Goal: Transaction & Acquisition: Purchase product/service

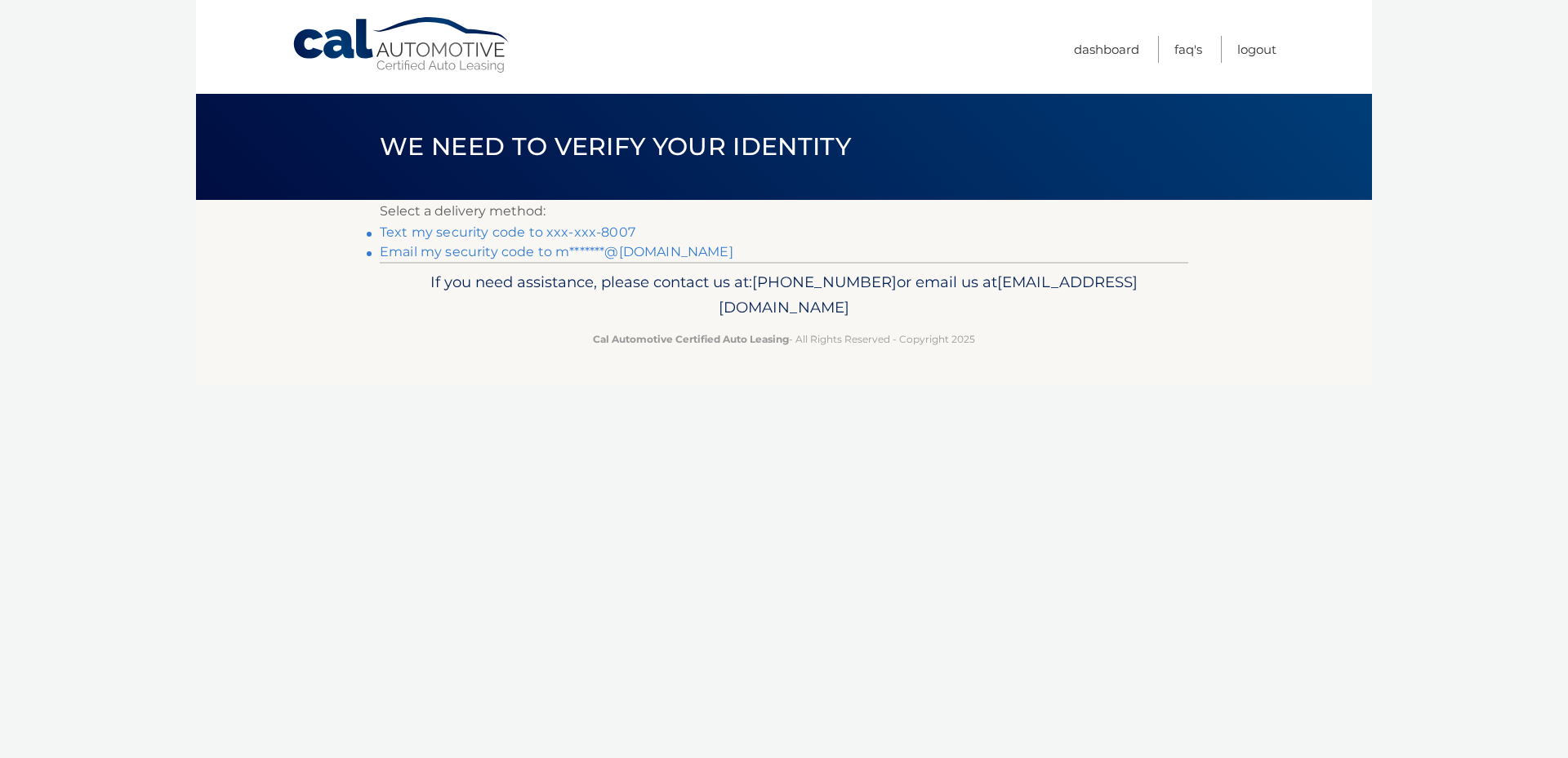
click at [457, 233] on link "Text my security code to xxx-xxx-8007" at bounding box center [508, 232] width 255 height 16
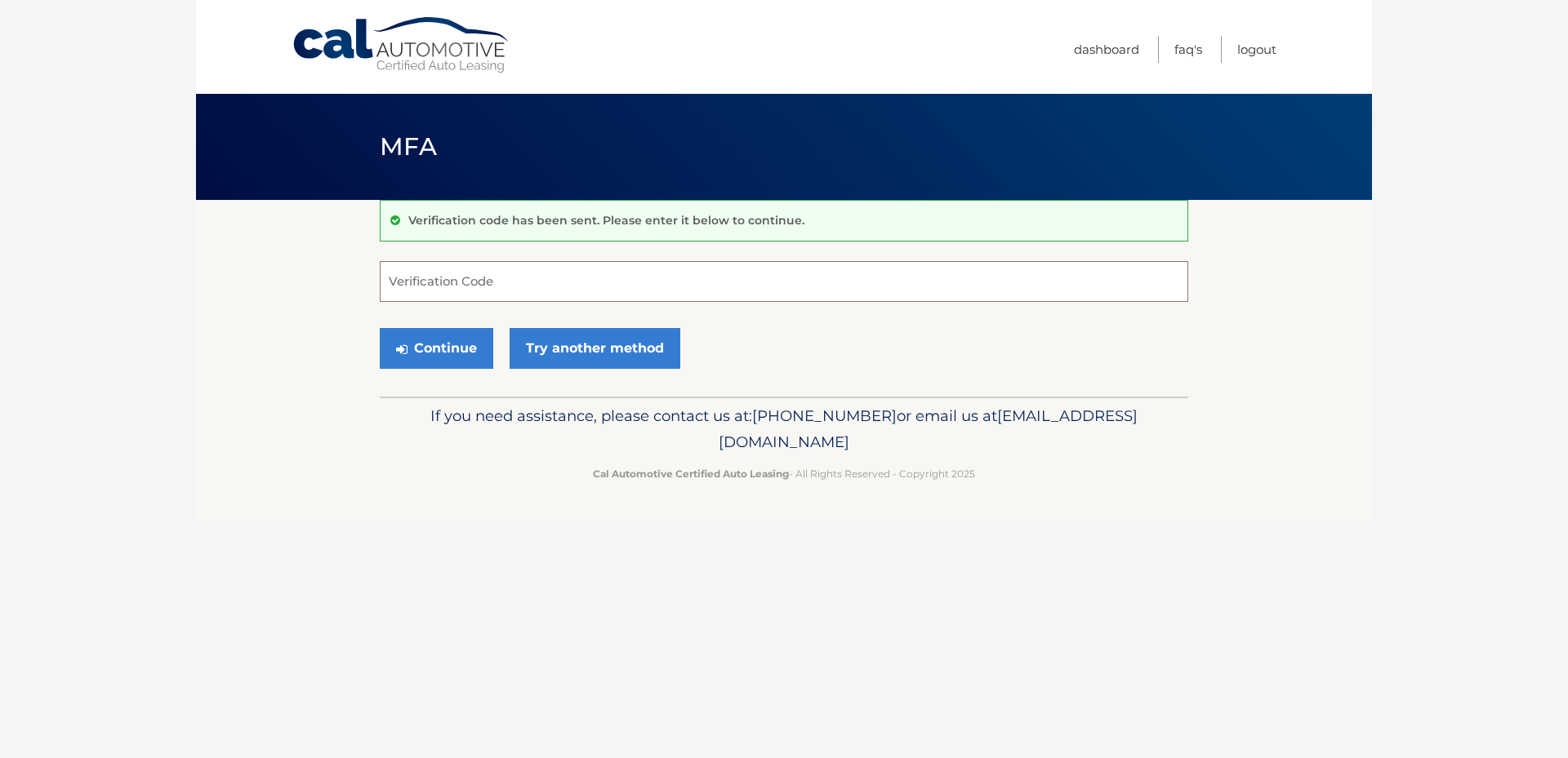
click at [399, 288] on input "Verification Code" at bounding box center [784, 282] width 809 height 41
type input "572997"
click at [437, 341] on button "Continue" at bounding box center [437, 348] width 114 height 41
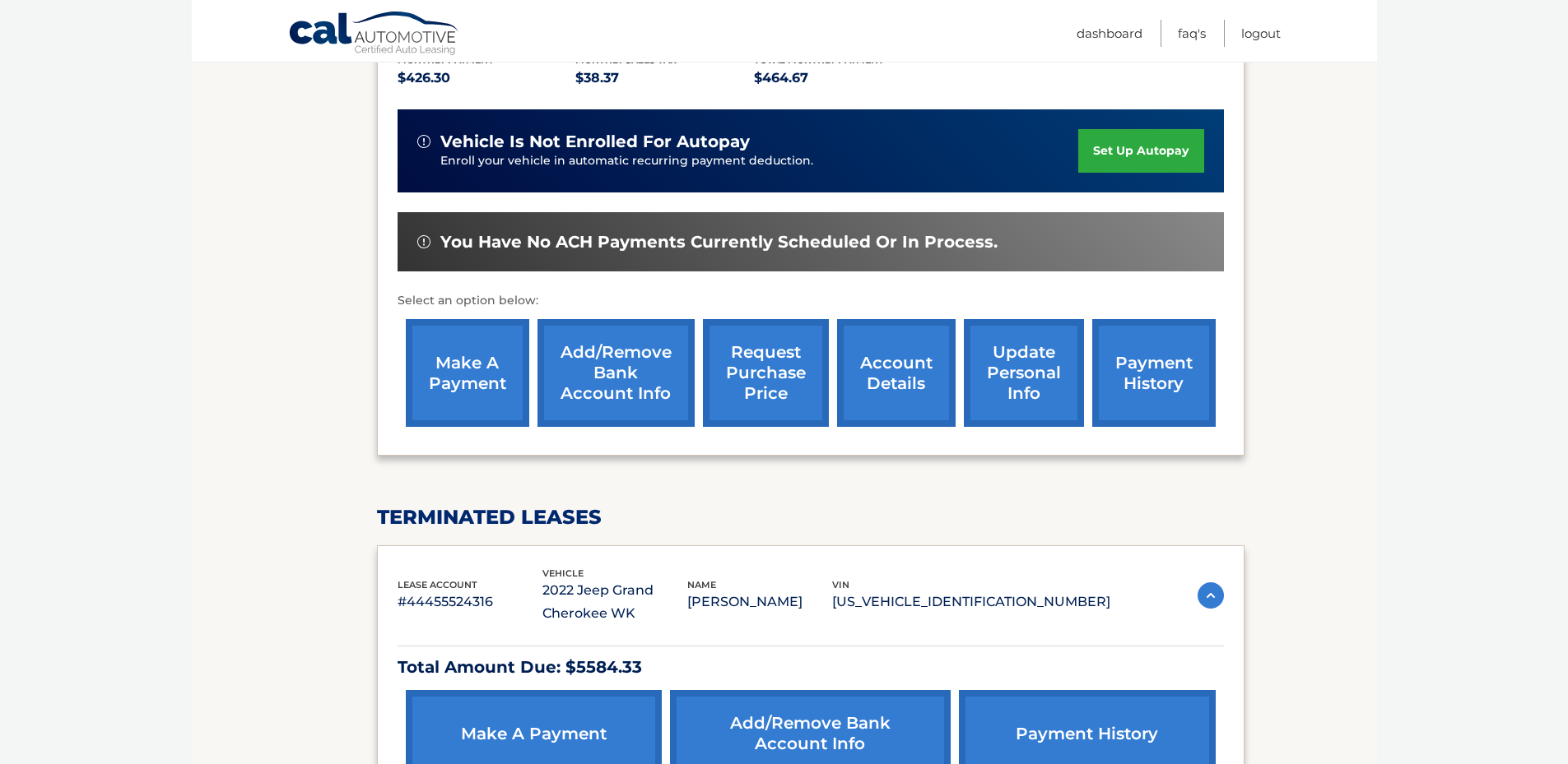
scroll to position [329, 0]
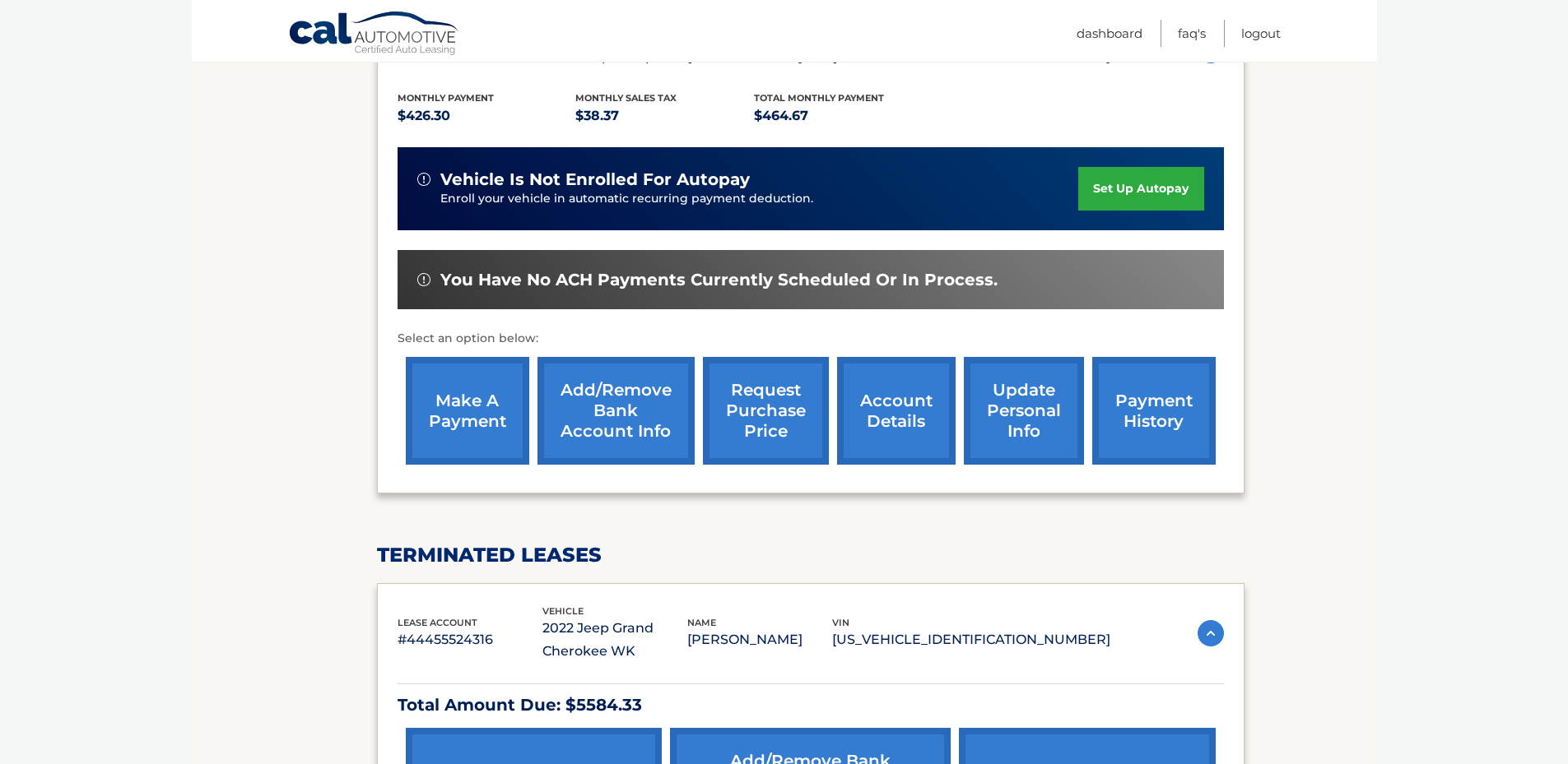
click at [444, 424] on link "make a payment" at bounding box center [468, 411] width 124 height 108
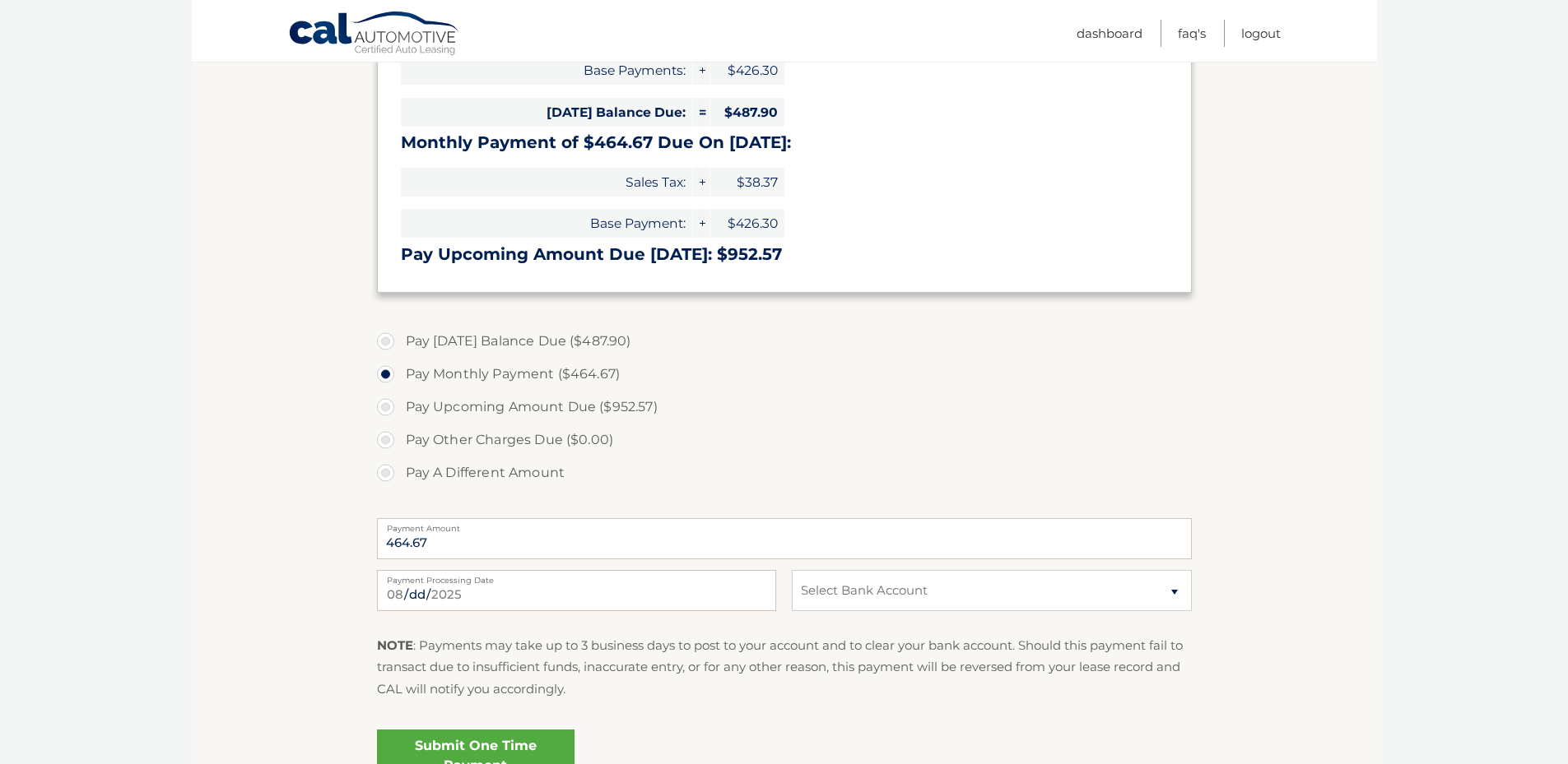
scroll to position [411, 0]
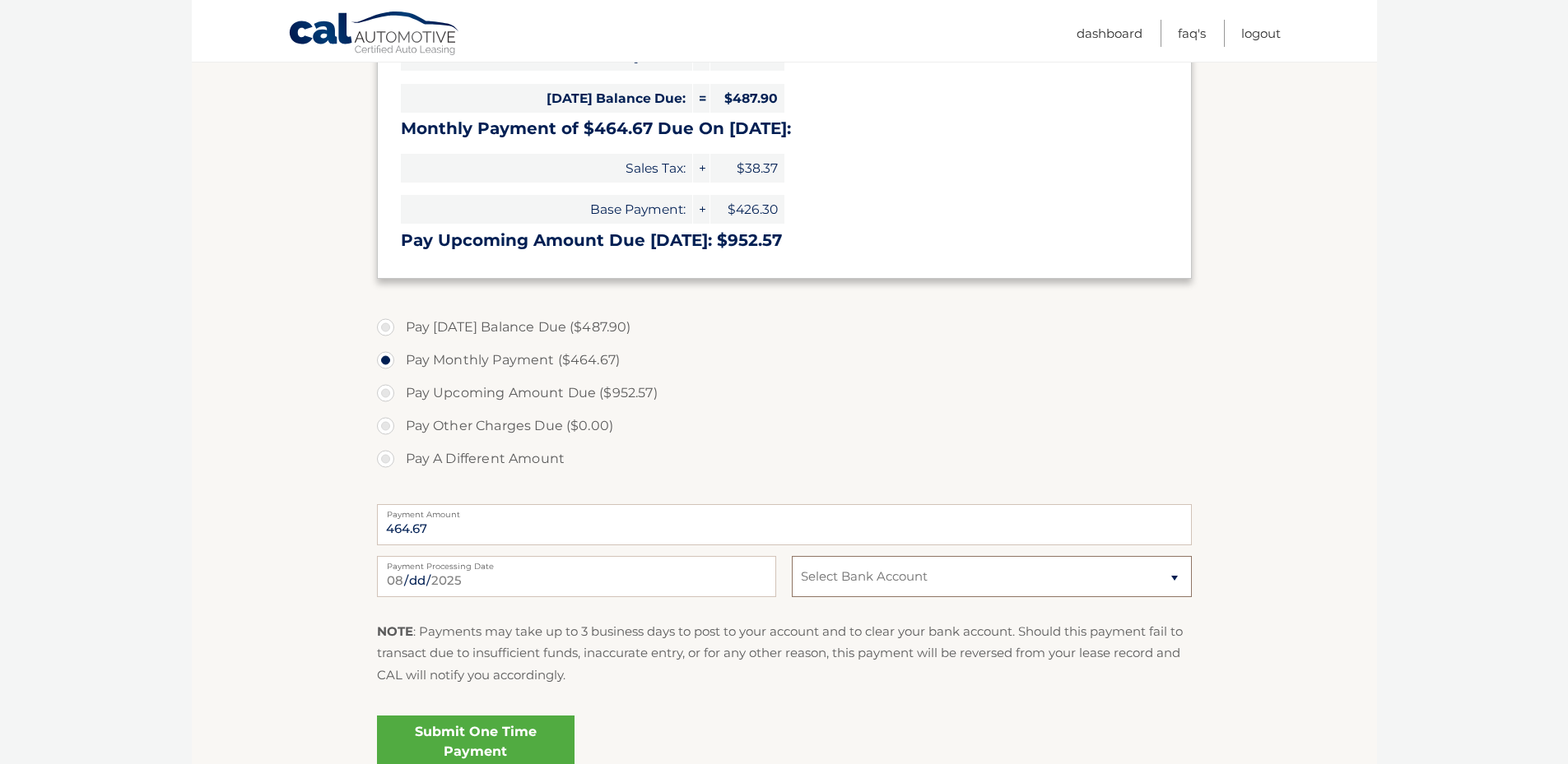
click at [1175, 577] on select "Select Bank Account Checking M &amp; T BANK *****6982 Checking SANTANDER *****0…" at bounding box center [991, 577] width 399 height 41
select select "ZDQxMDczMmUtYzQxMy00NzI4LTg4MzYtNTliOTZkNGZkNmFi"
click at [792, 557] on select "Select Bank Account Checking M &amp; T BANK *****6982 Checking SANTANDER *****0…" at bounding box center [991, 577] width 399 height 41
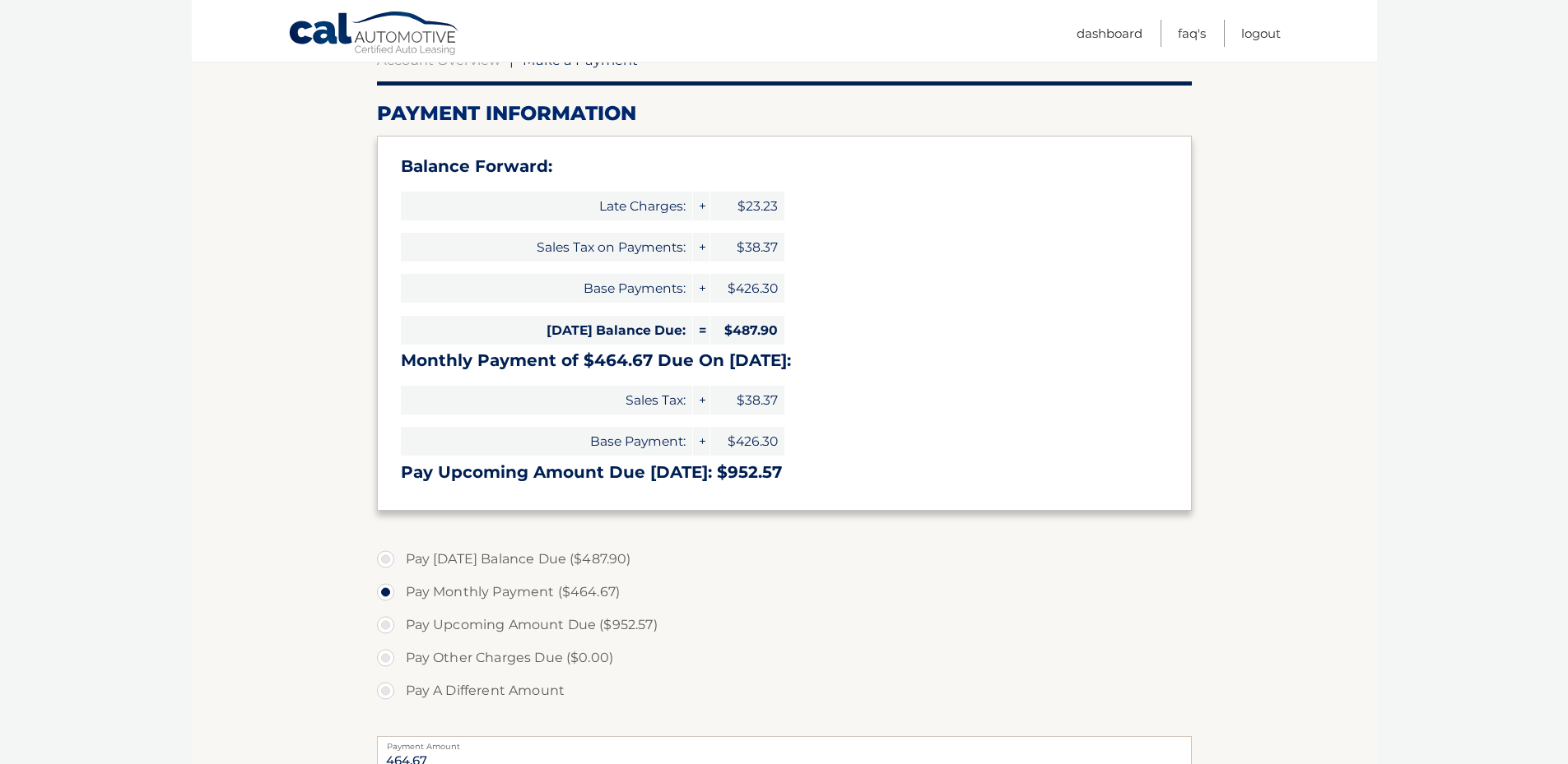
scroll to position [164, 0]
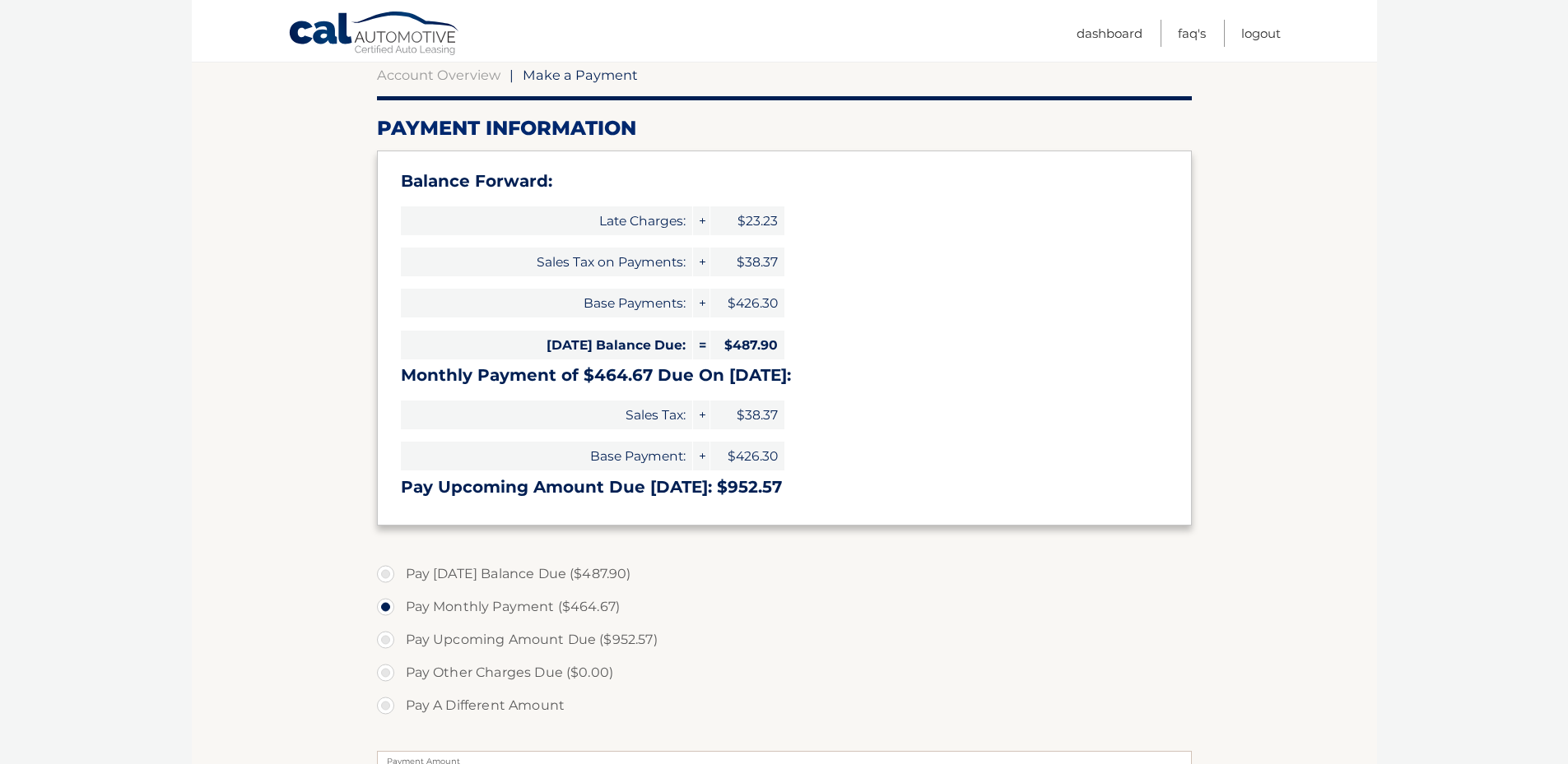
click at [384, 573] on label "Pay Today's Balance Due ($487.90)" at bounding box center [785, 573] width 815 height 33
click at [384, 573] on input "Pay Today's Balance Due ($487.90)" at bounding box center [392, 571] width 17 height 26
radio input "true"
type input "487.90"
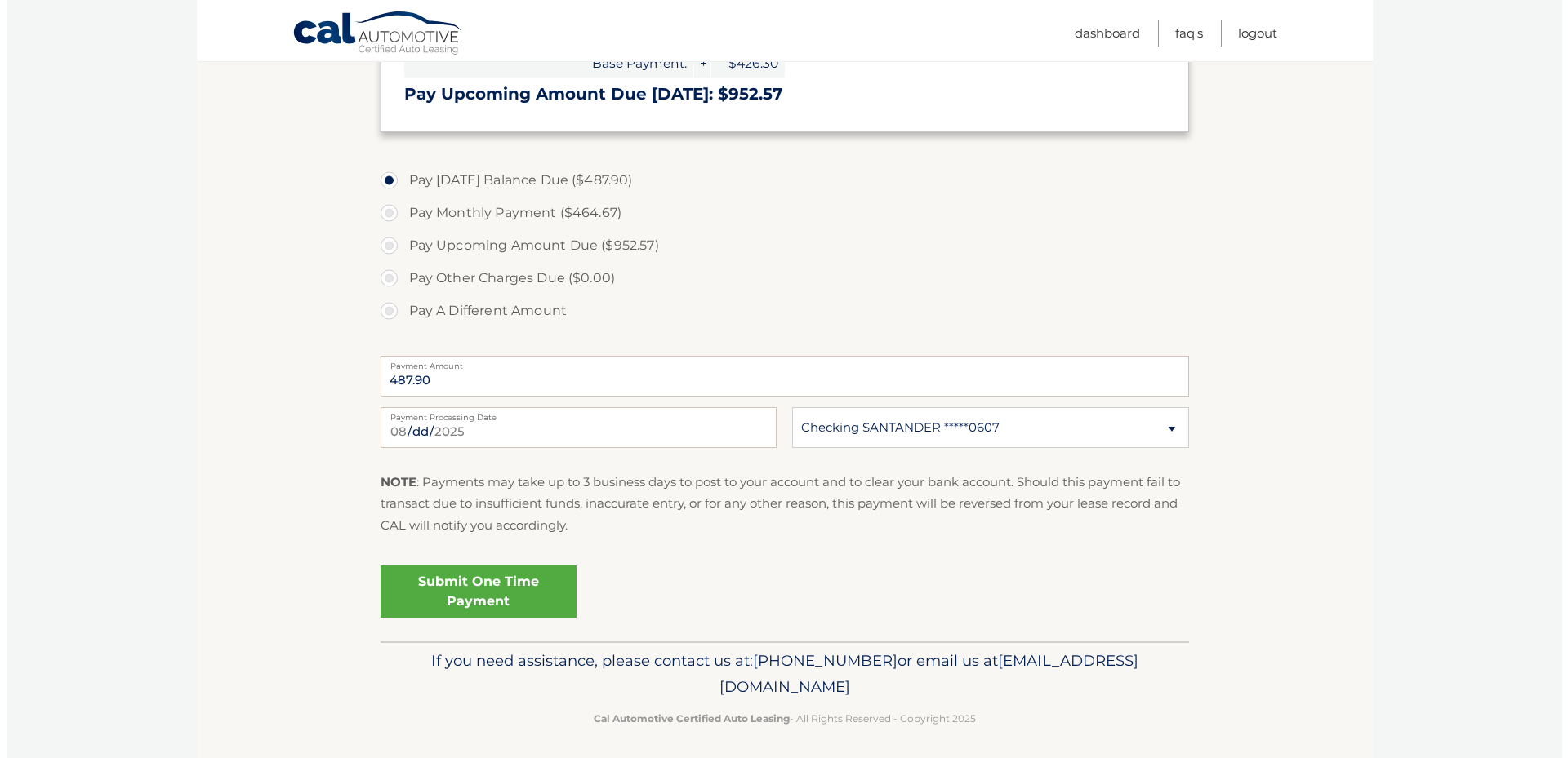
scroll to position [560, 0]
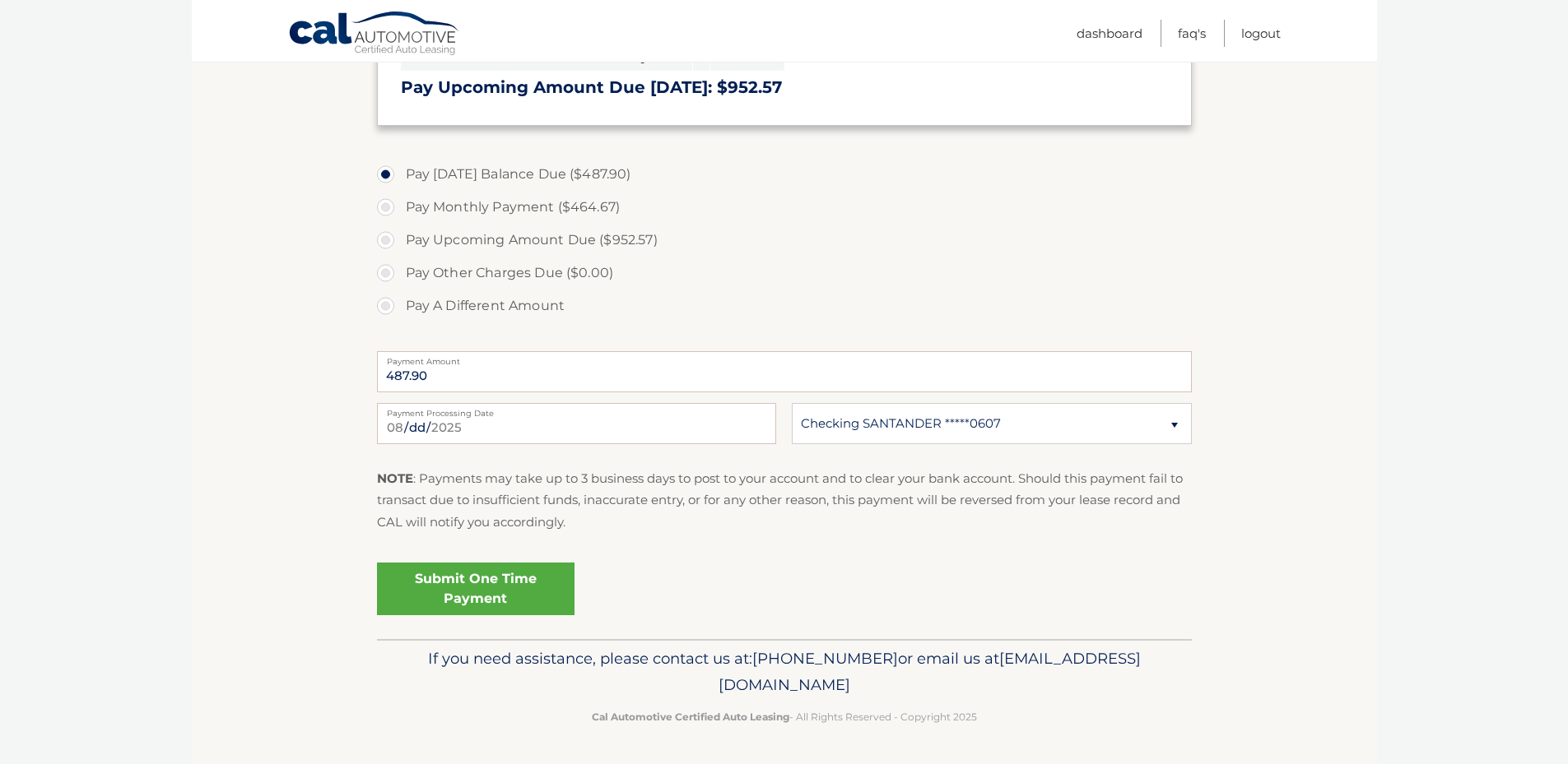
click at [497, 595] on link "Submit One Time Payment" at bounding box center [476, 589] width 197 height 53
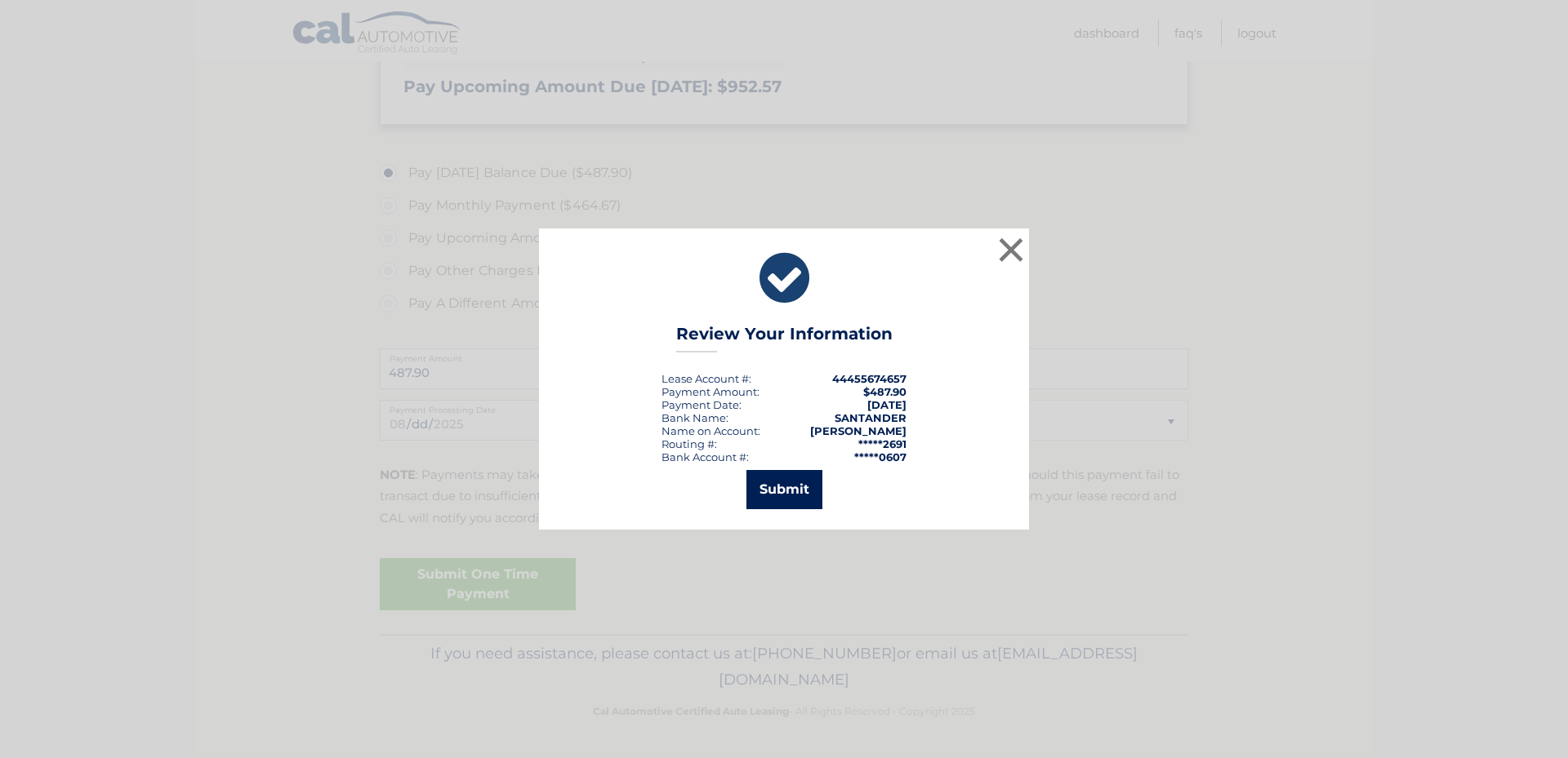
click at [798, 481] on button "Submit" at bounding box center [784, 490] width 76 height 39
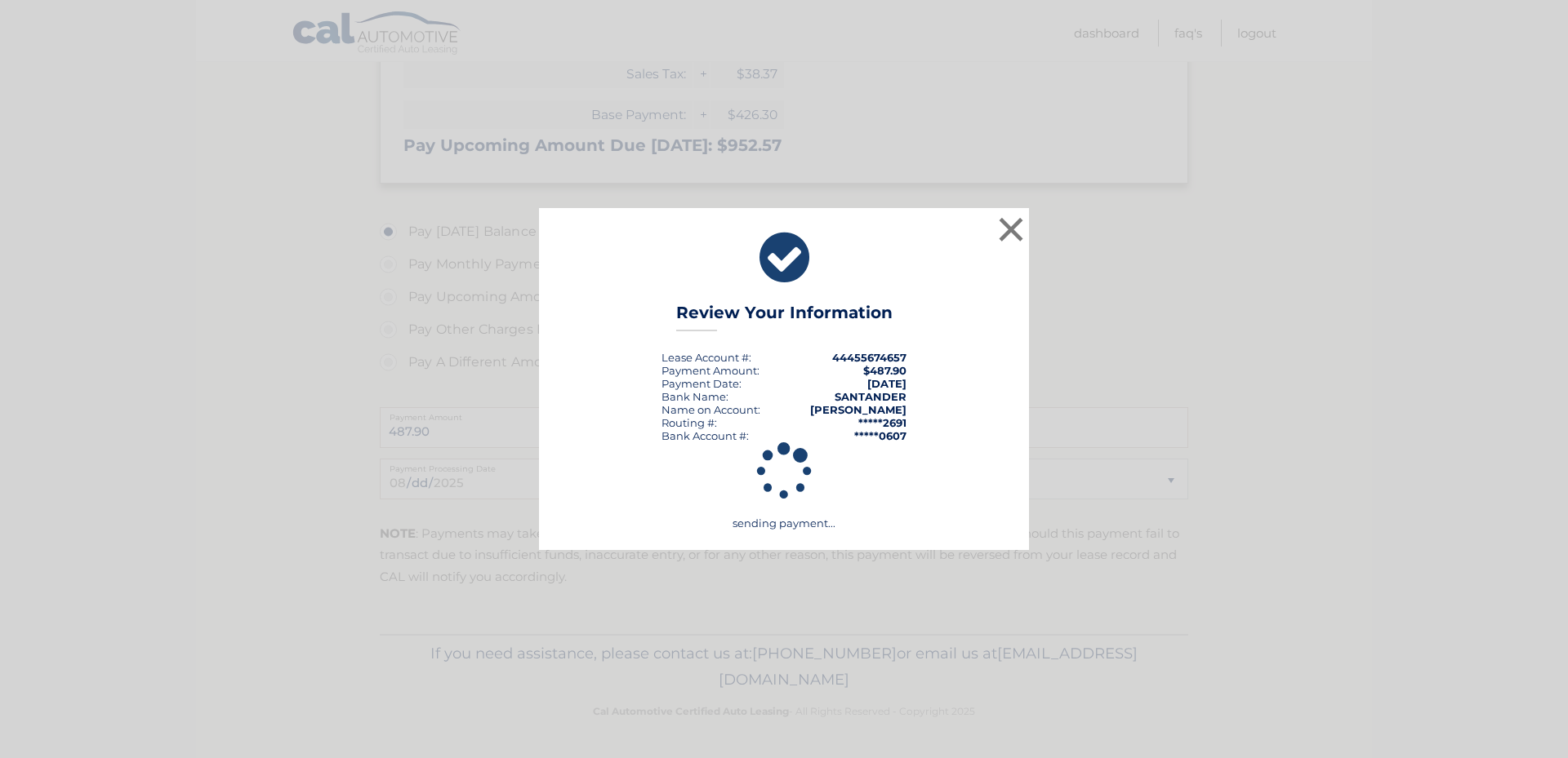
scroll to position [501, 0]
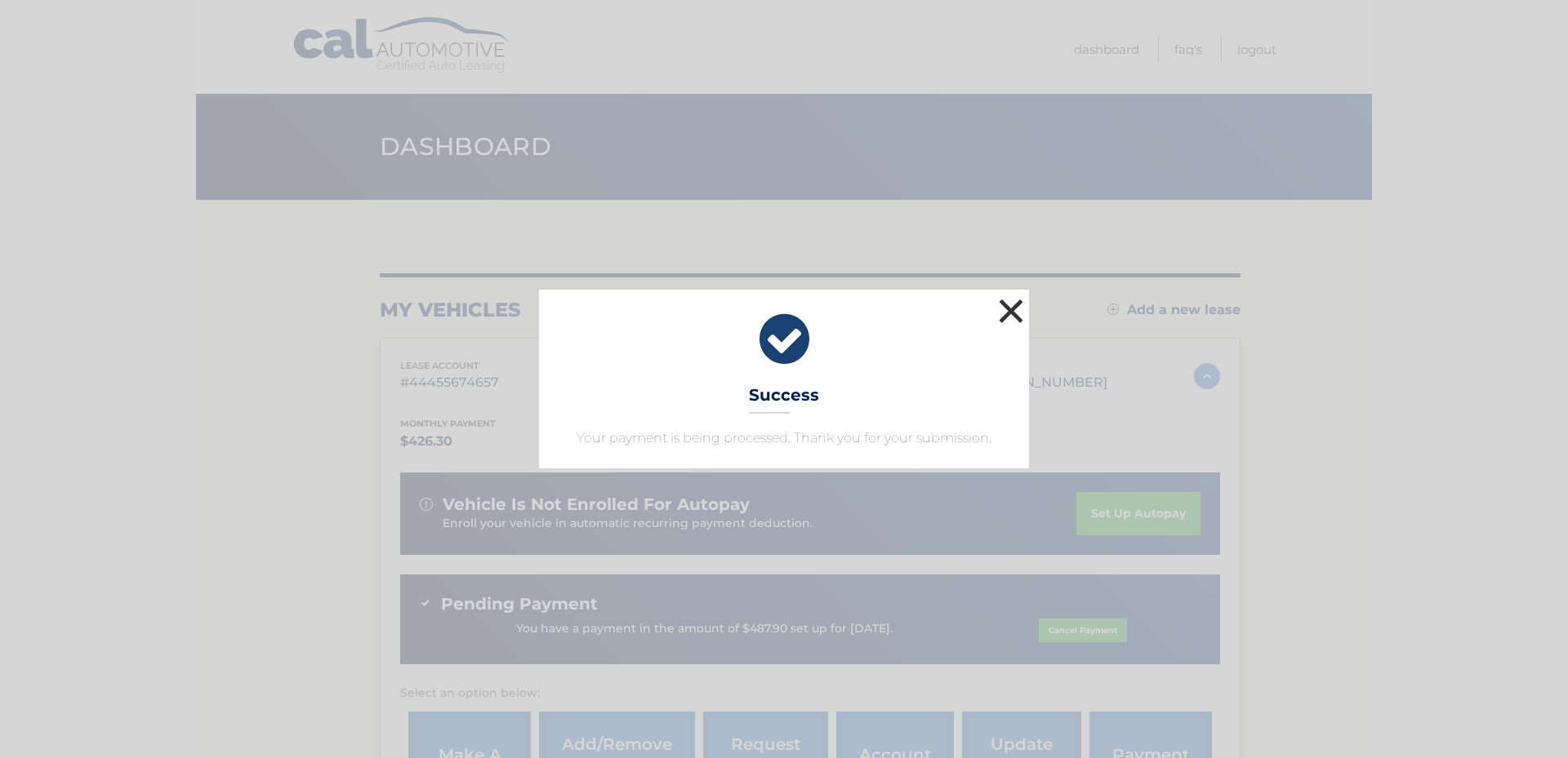
click at [1021, 314] on button "×" at bounding box center [1011, 311] width 33 height 33
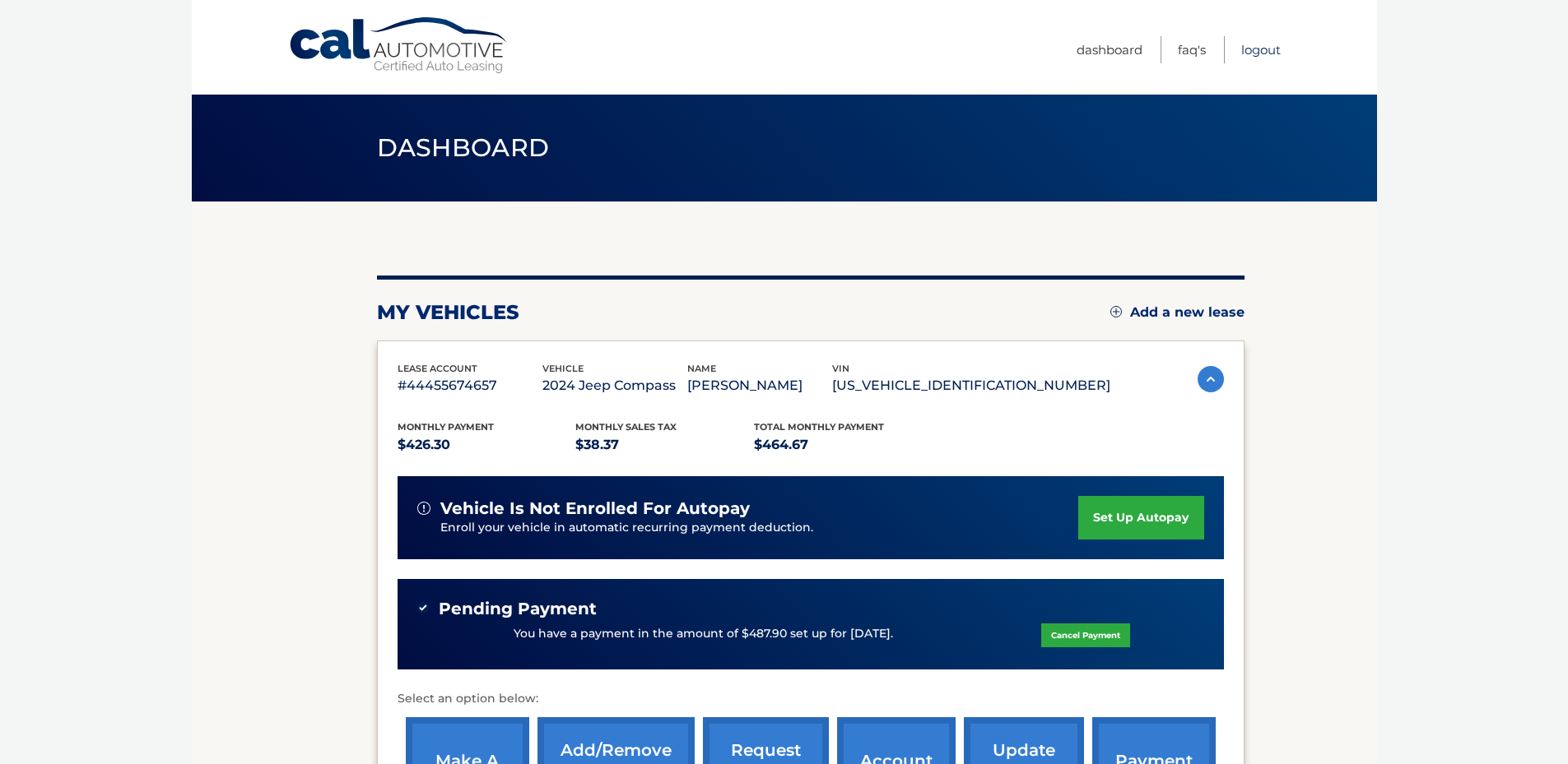
click at [1246, 43] on link "Logout" at bounding box center [1261, 50] width 39 height 27
